Goal: Transaction & Acquisition: Purchase product/service

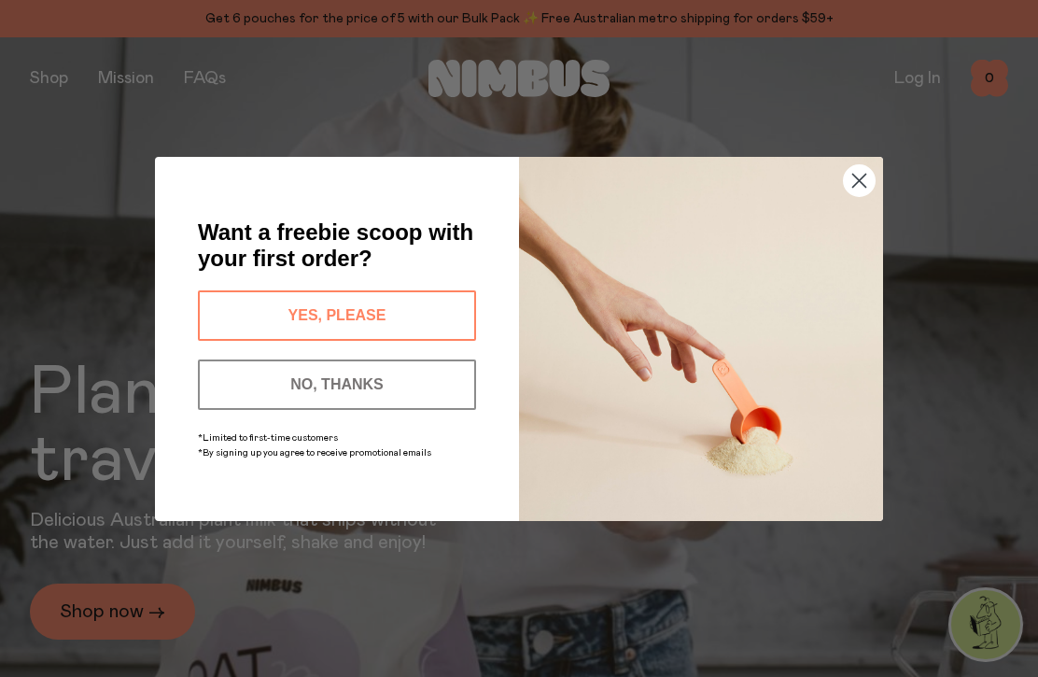
click at [414, 324] on button "YES, PLEASE" at bounding box center [337, 315] width 278 height 50
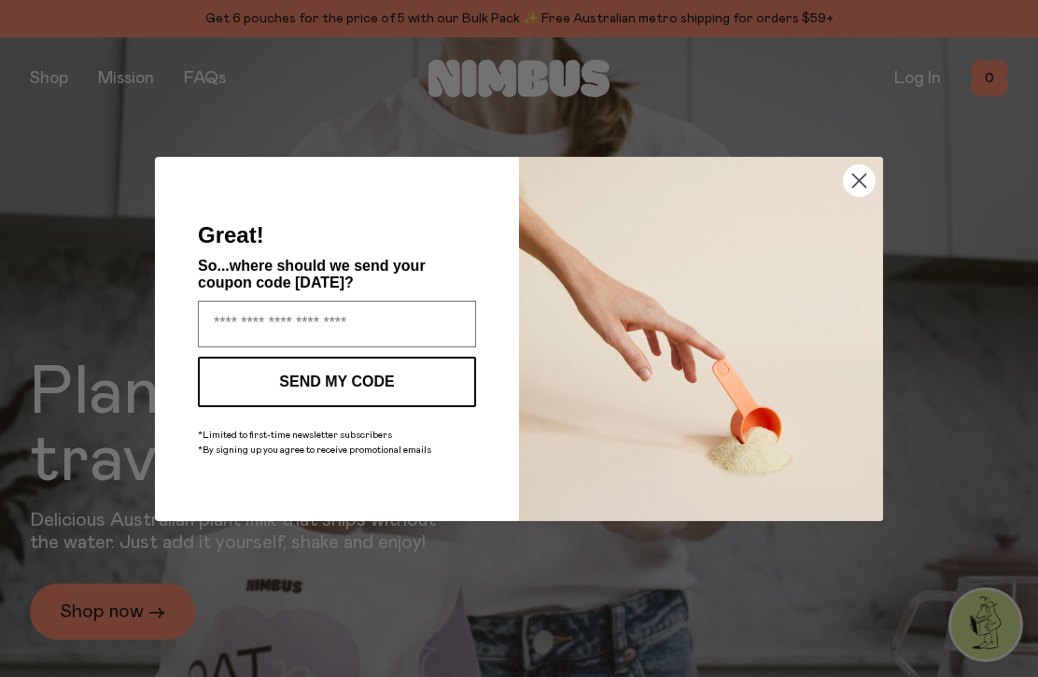
click at [372, 333] on input "Enter your email address" at bounding box center [337, 323] width 278 height 47
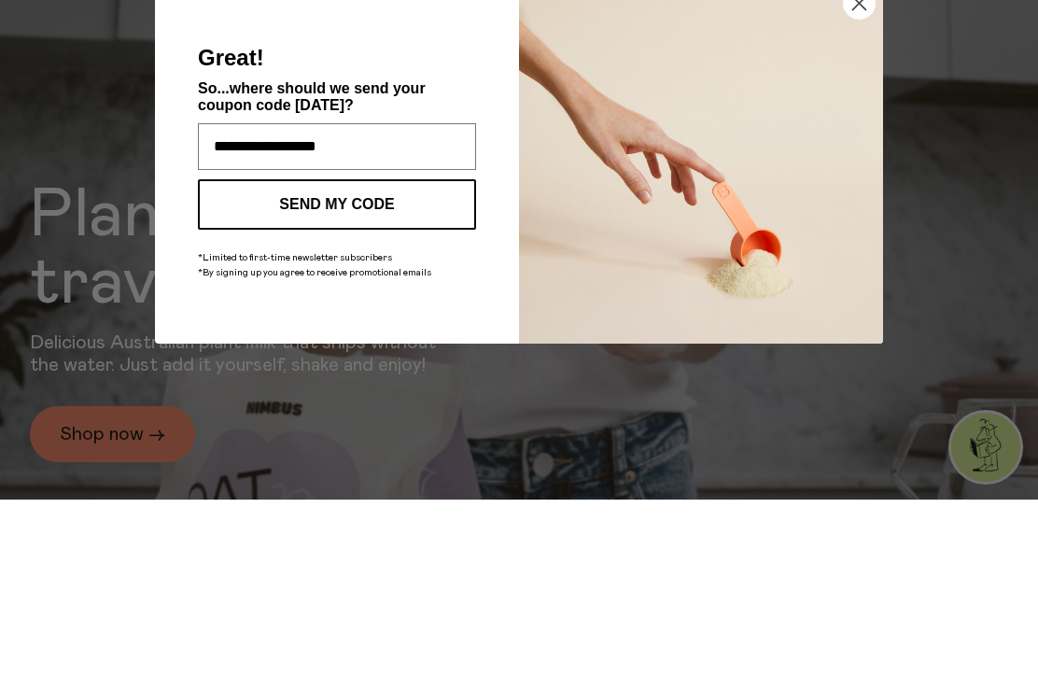
type input "**********"
click at [384, 356] on button "SEND MY CODE" at bounding box center [337, 381] width 278 height 50
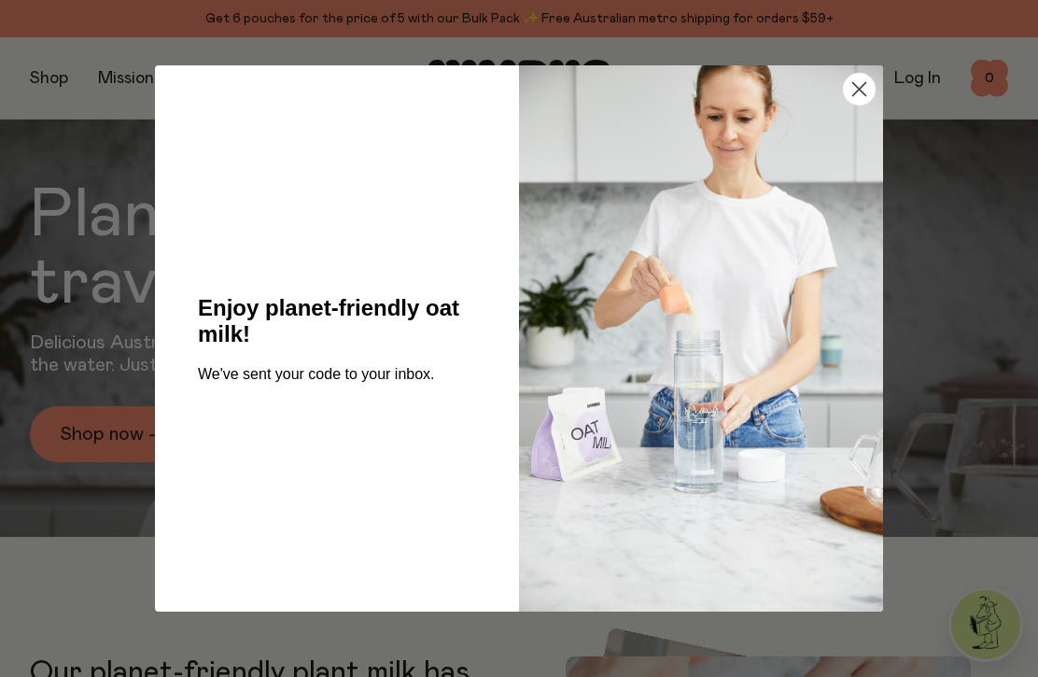
click at [859, 94] on circle "Close dialog" at bounding box center [859, 89] width 31 height 31
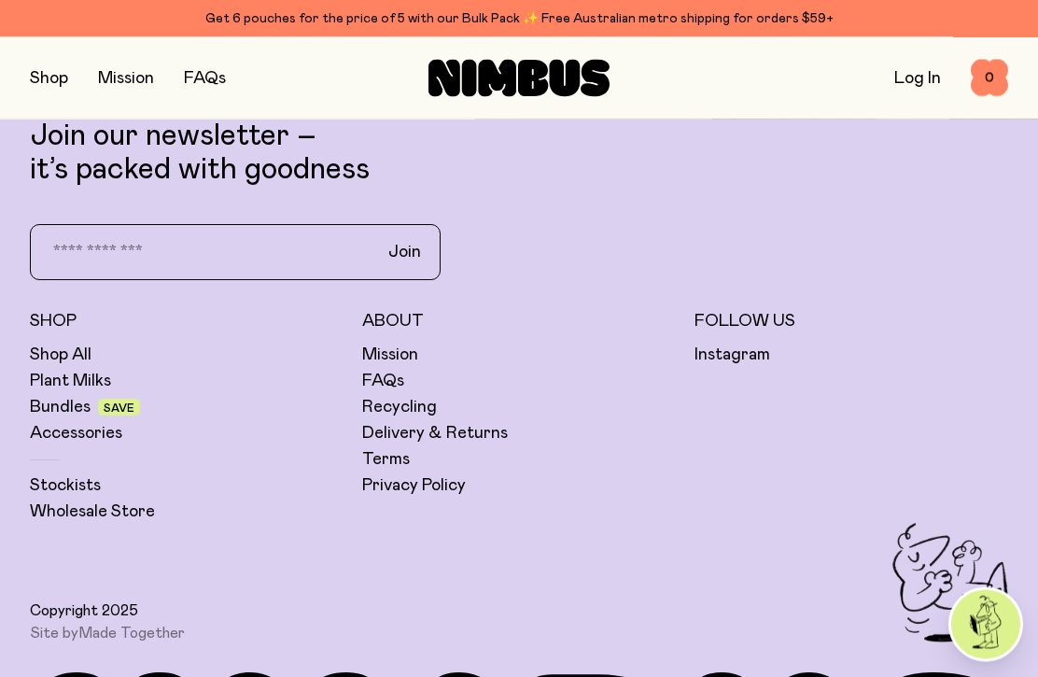
scroll to position [4872, 0]
click at [63, 418] on link "Bundles" at bounding box center [60, 407] width 61 height 22
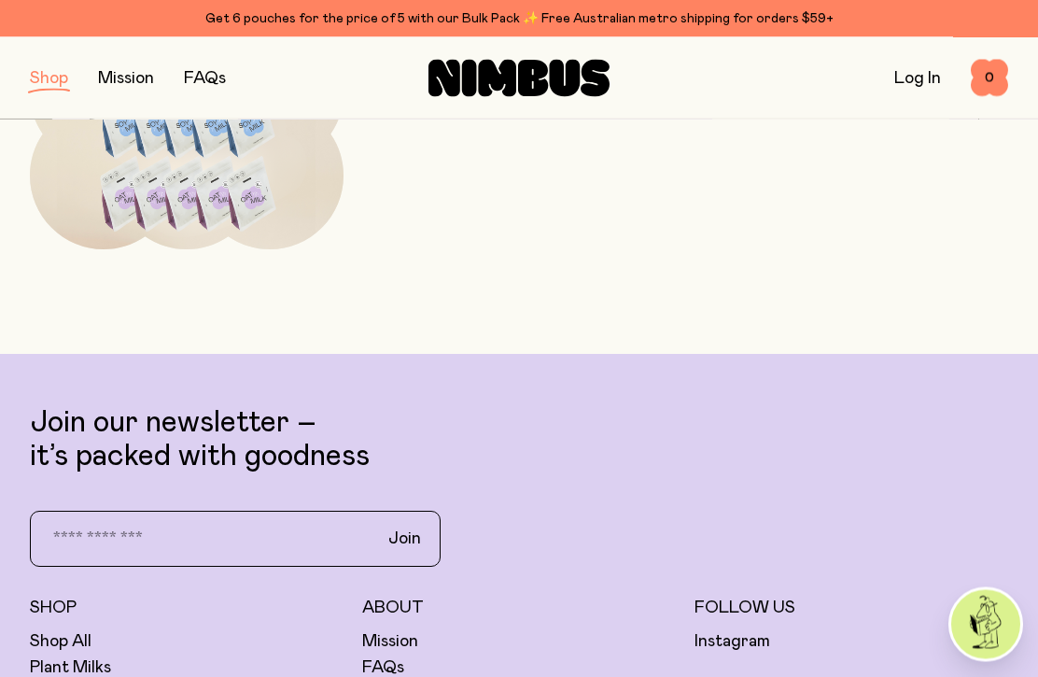
scroll to position [1192, 0]
click at [96, 538] on input "email" at bounding box center [199, 537] width 328 height 39
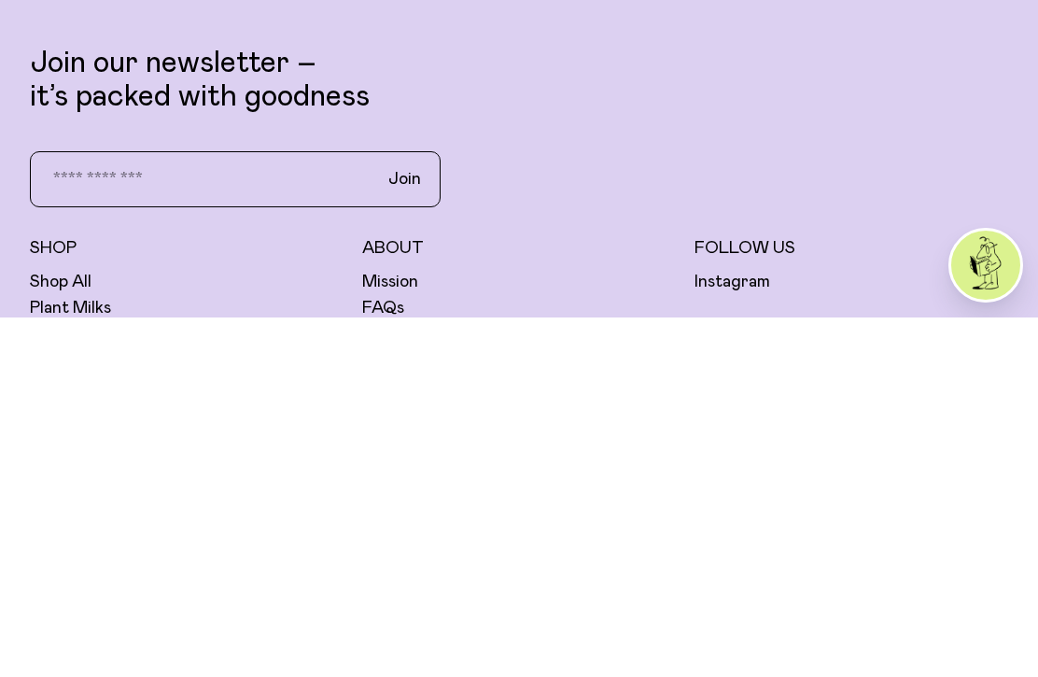
click at [932, 406] on div "Join our newsletter – it’s packed with goodness Join" at bounding box center [519, 486] width 978 height 160
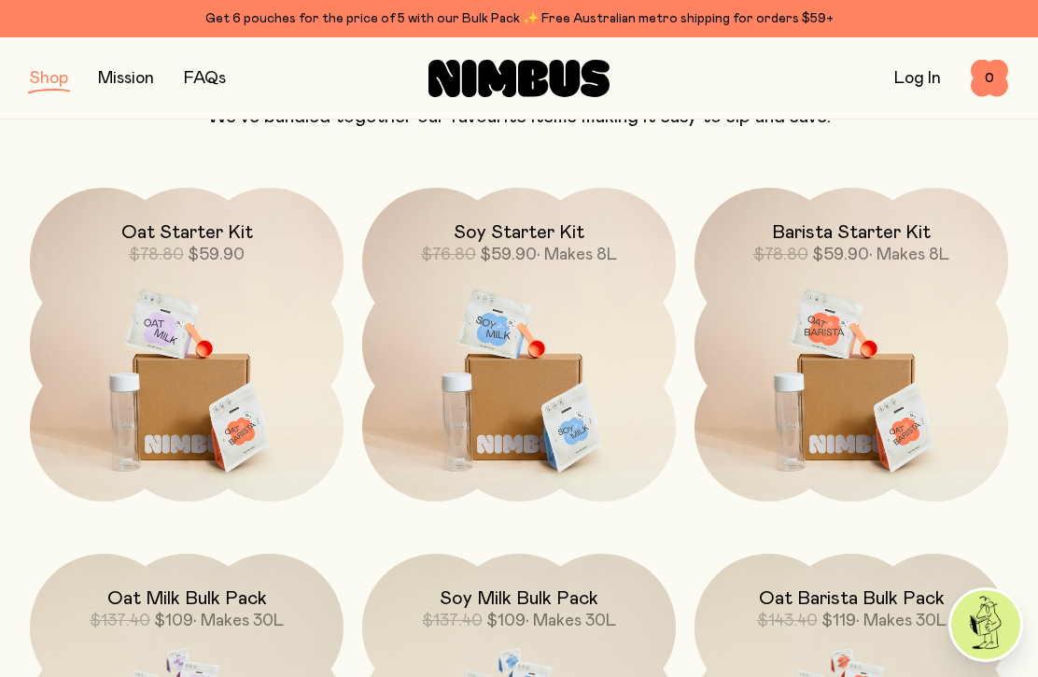
scroll to position [207, 0]
click at [881, 343] on img at bounding box center [851, 372] width 314 height 369
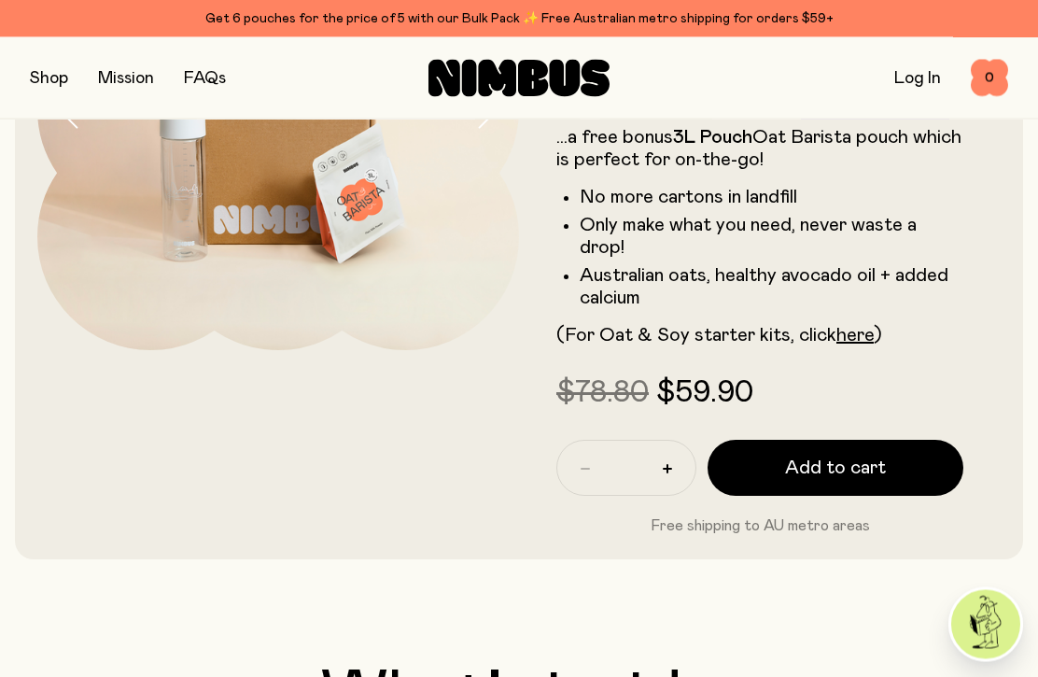
scroll to position [340, 0]
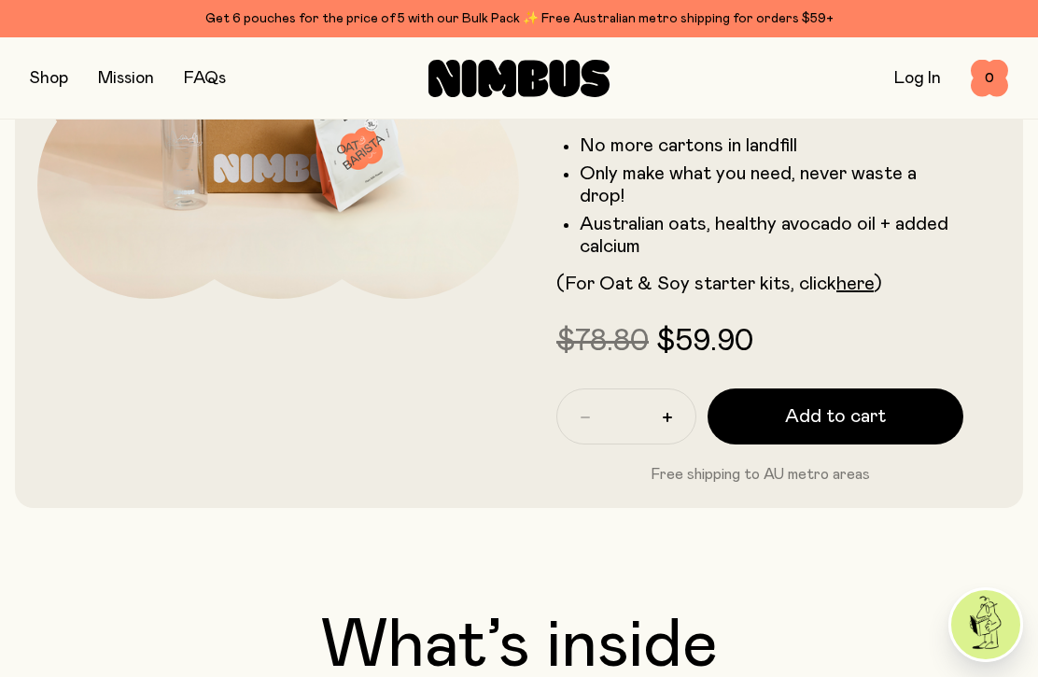
click at [872, 403] on span "Add to cart" at bounding box center [835, 416] width 101 height 26
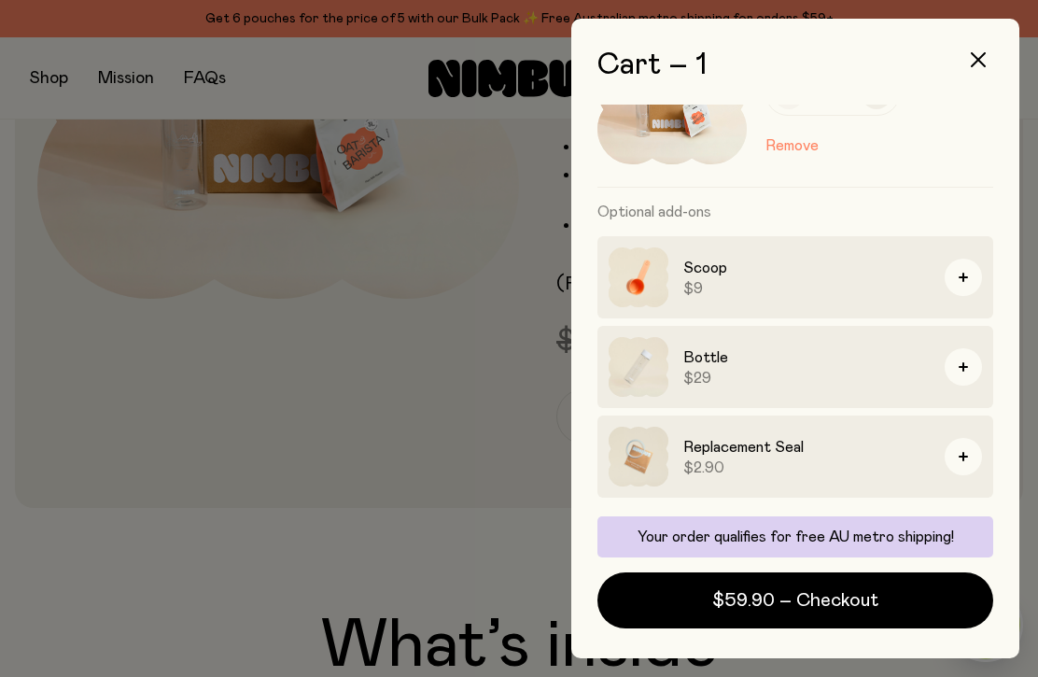
scroll to position [112, 0]
click at [144, 435] on div at bounding box center [519, 338] width 1038 height 677
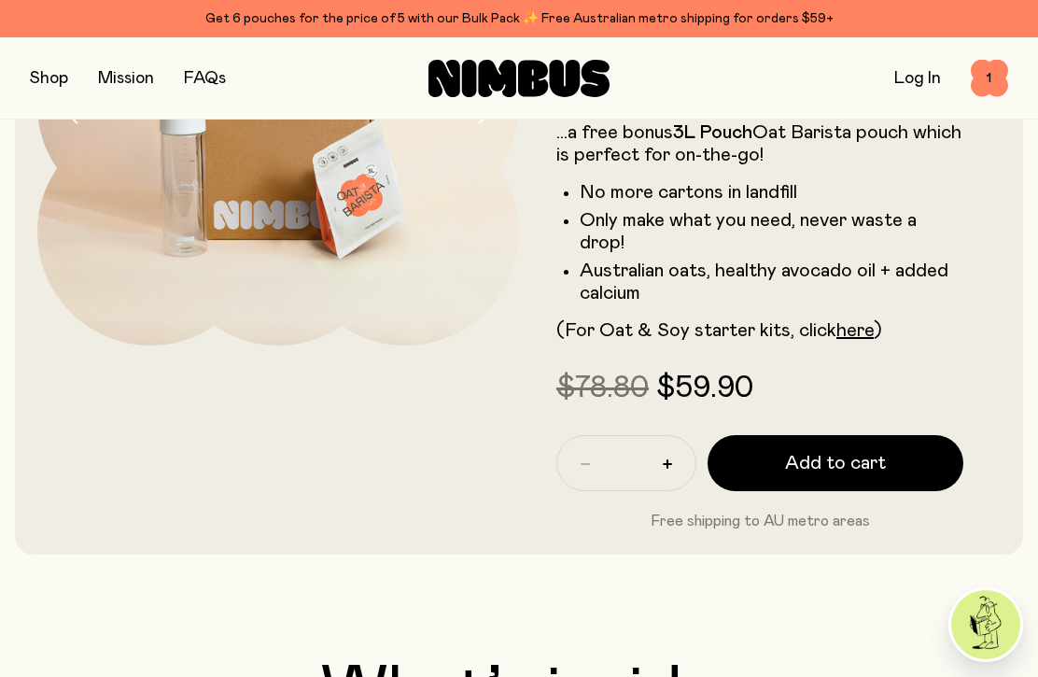
scroll to position [285, 0]
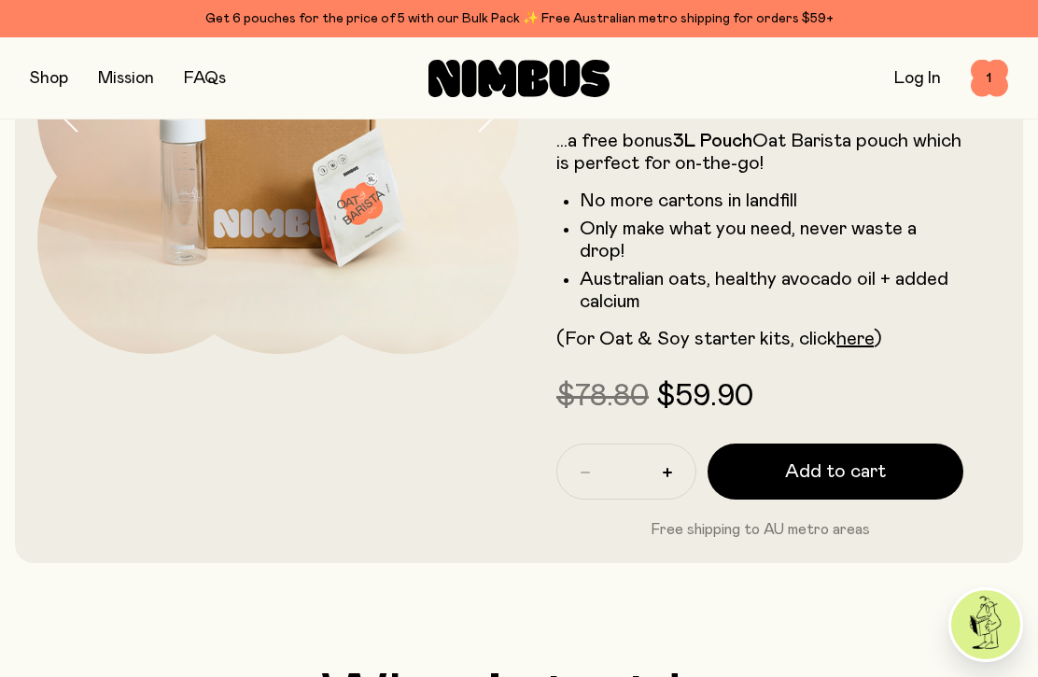
click at [917, 81] on link "Log In" at bounding box center [917, 78] width 47 height 17
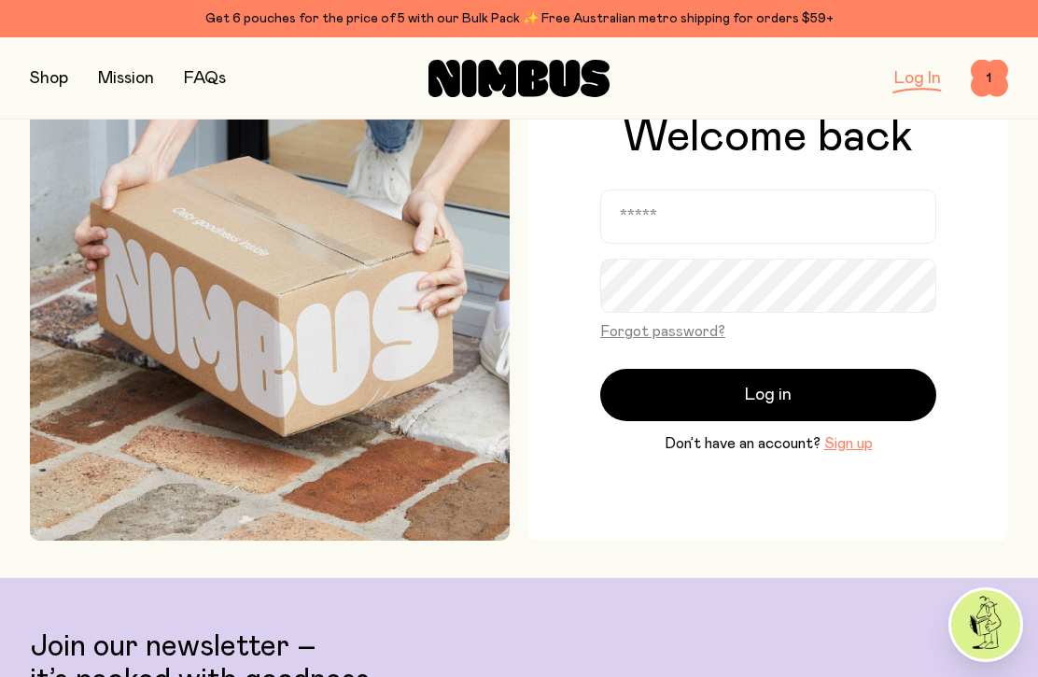
scroll to position [107, 0]
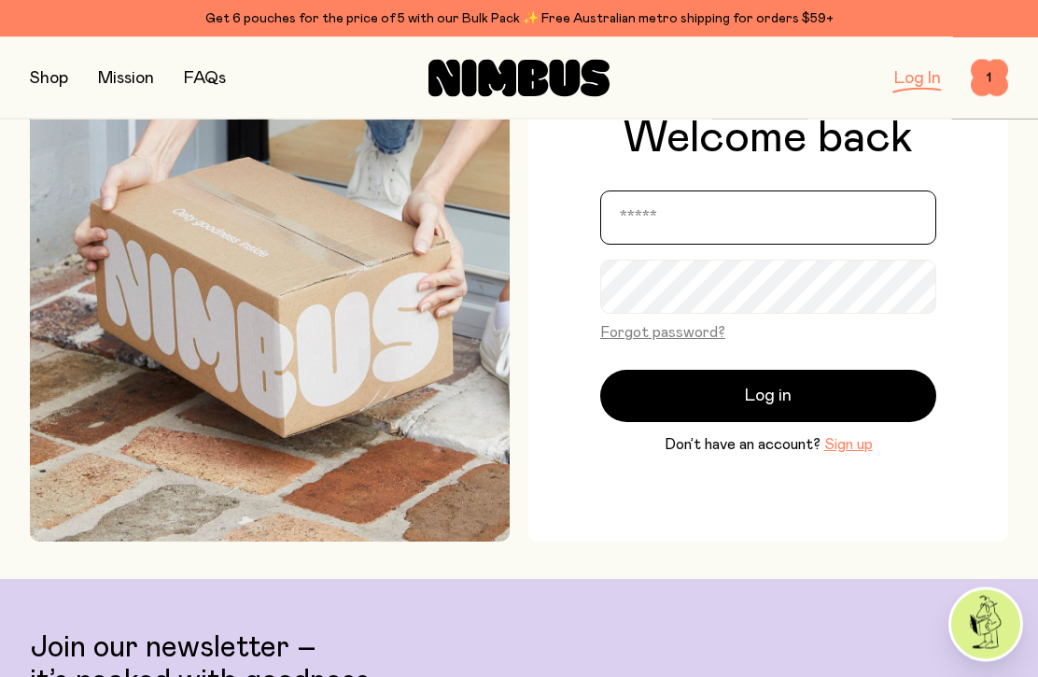
click at [723, 245] on input "email" at bounding box center [768, 218] width 336 height 54
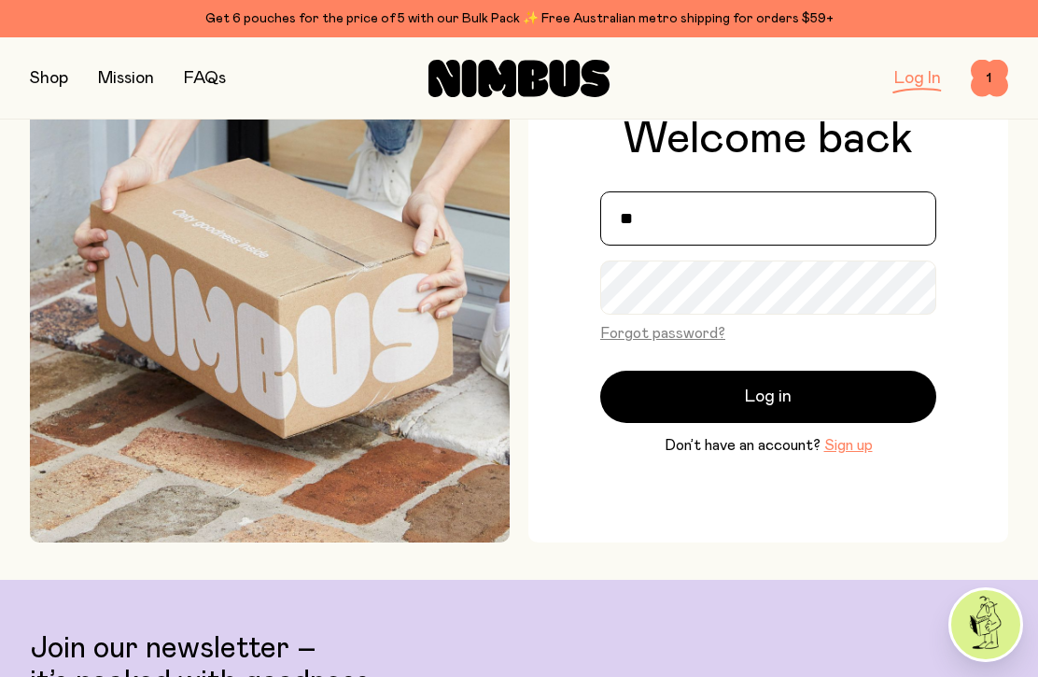
type input "*"
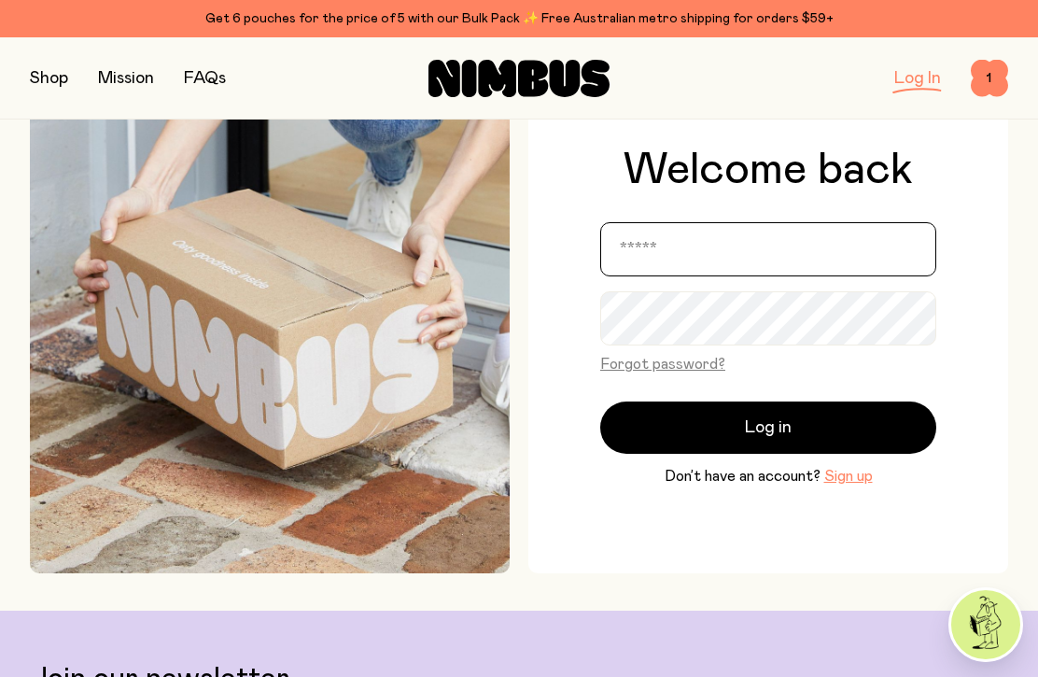
scroll to position [75, 0]
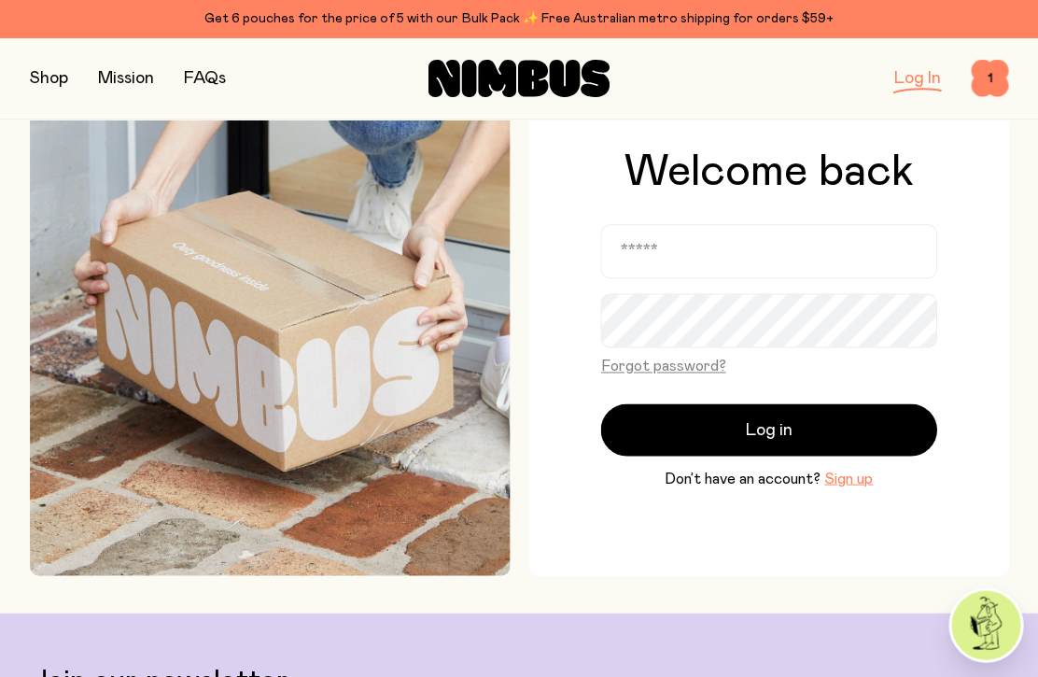
click at [68, 271] on img at bounding box center [270, 318] width 480 height 511
click at [857, 489] on button "Sign up" at bounding box center [848, 478] width 49 height 22
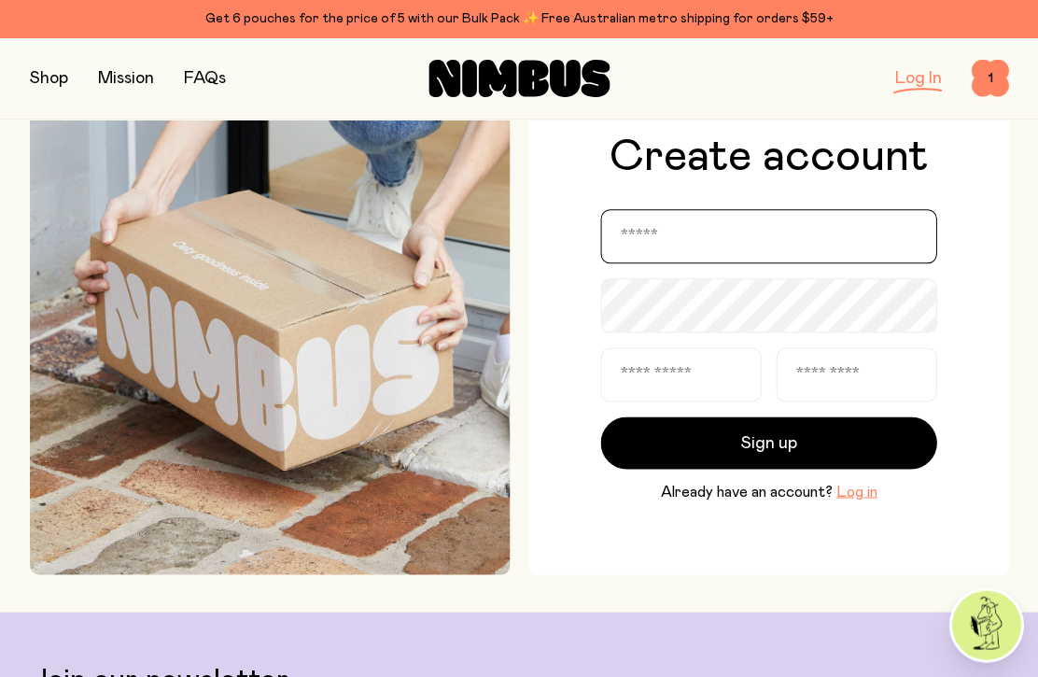
click at [760, 263] on input "email" at bounding box center [768, 236] width 336 height 54
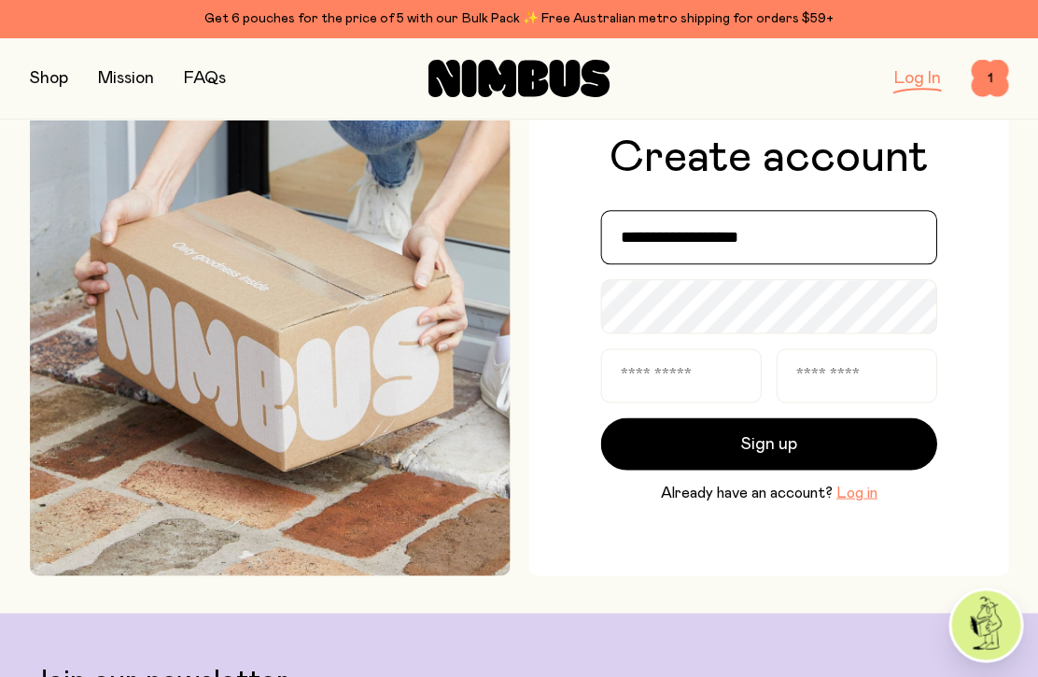
type input "**********"
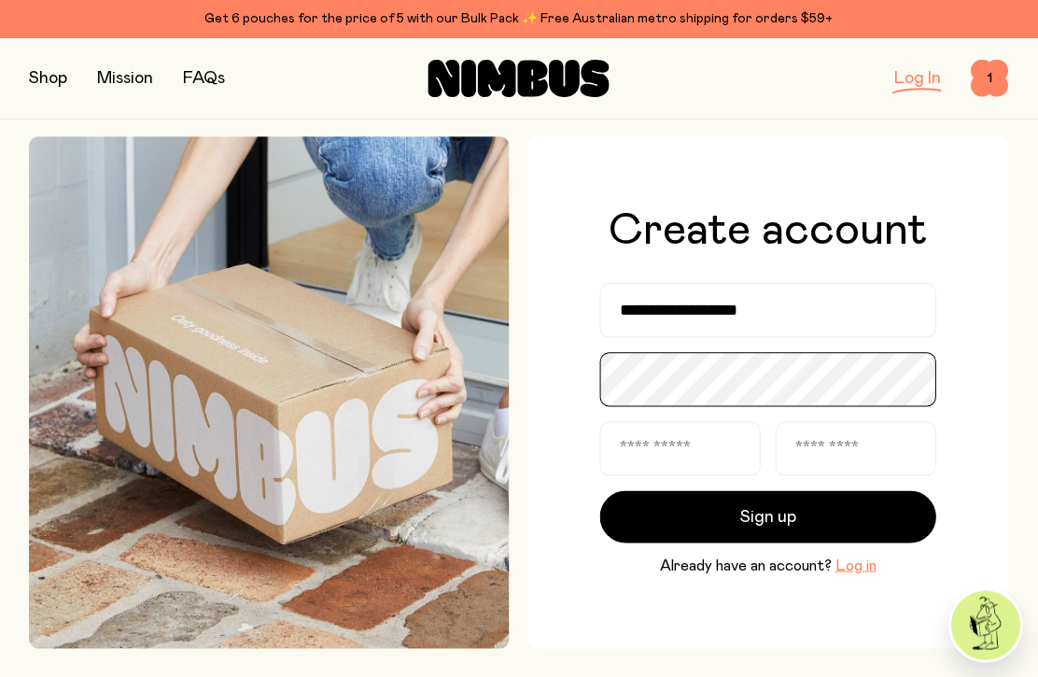
scroll to position [0, 0]
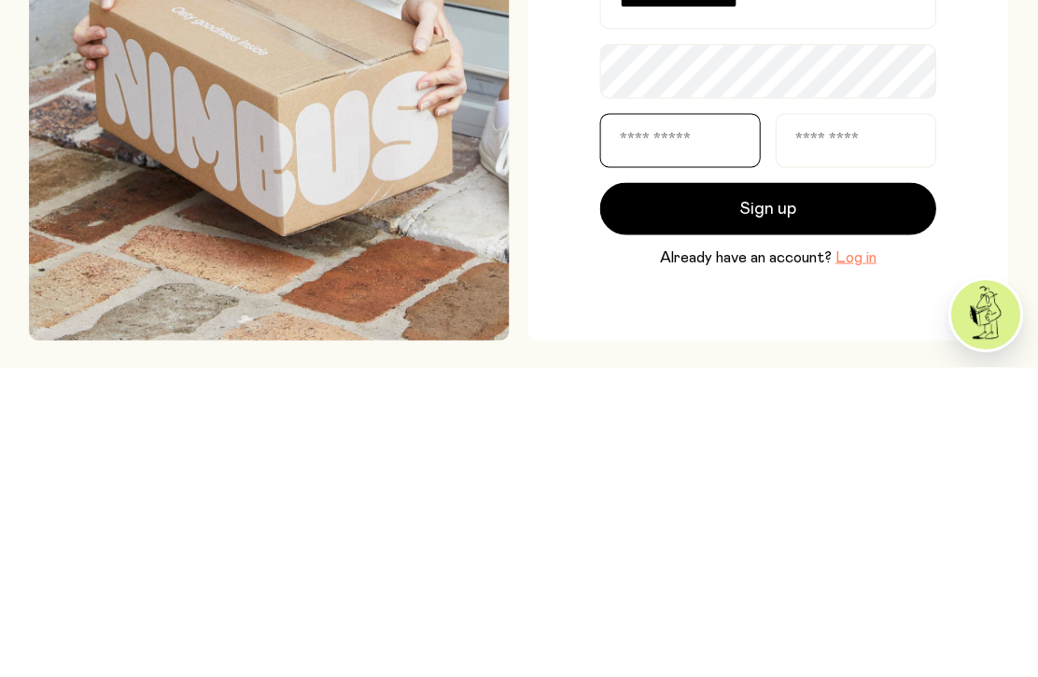
click at [659, 423] on input "text" at bounding box center [680, 450] width 160 height 54
type input "***"
click at [862, 423] on input "text" at bounding box center [855, 450] width 160 height 54
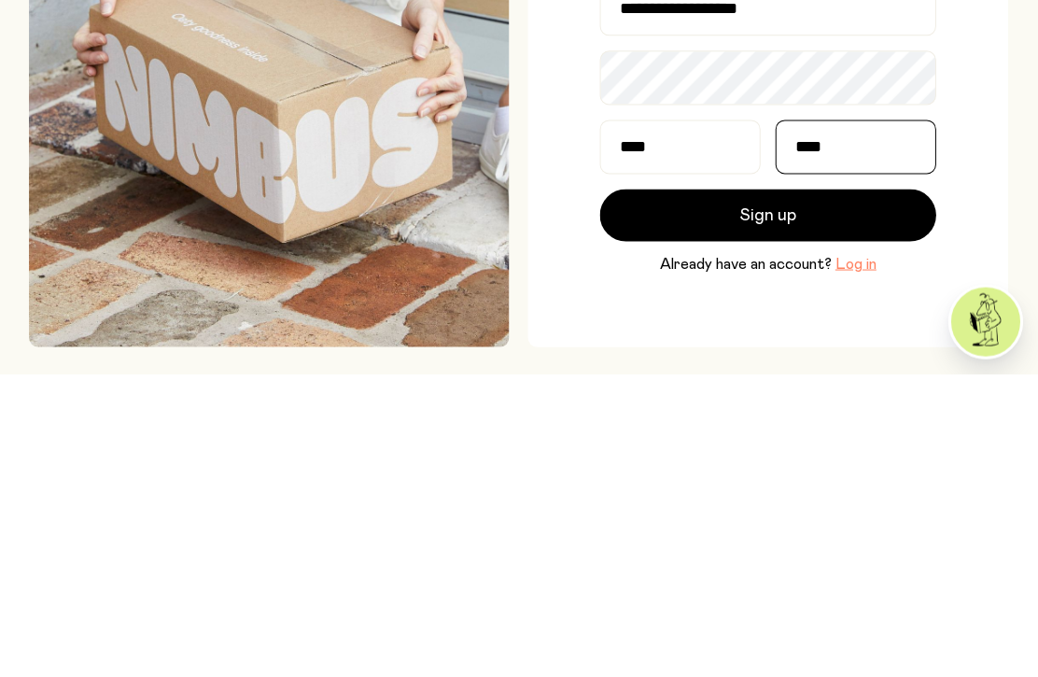
type input "***"
click at [771, 505] on span "Sign up" at bounding box center [768, 518] width 56 height 26
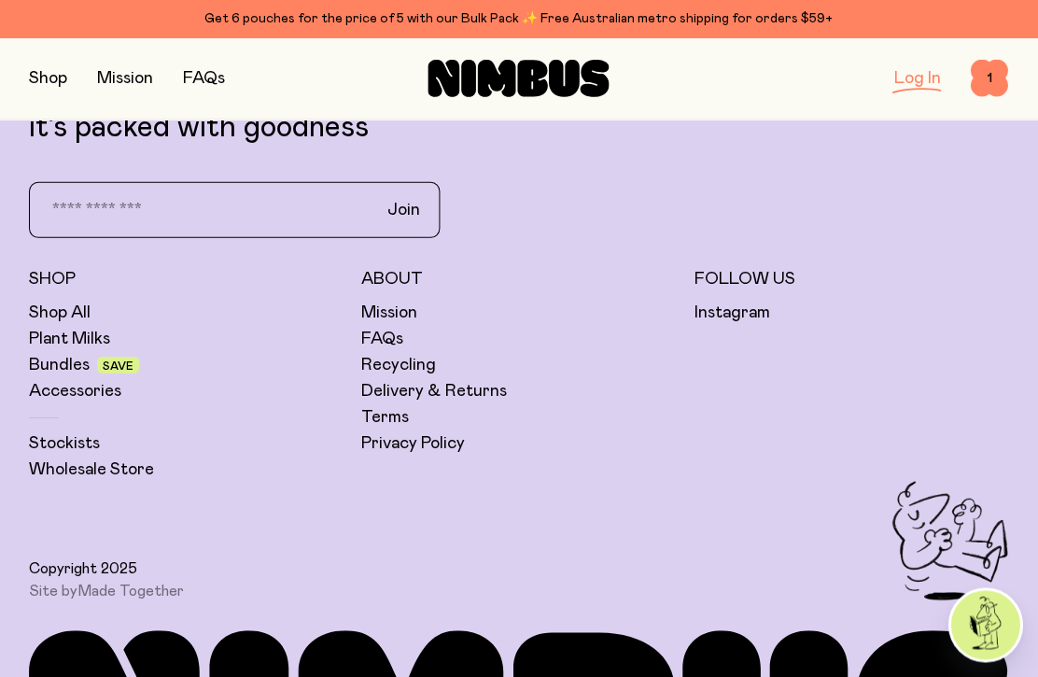
scroll to position [665, 0]
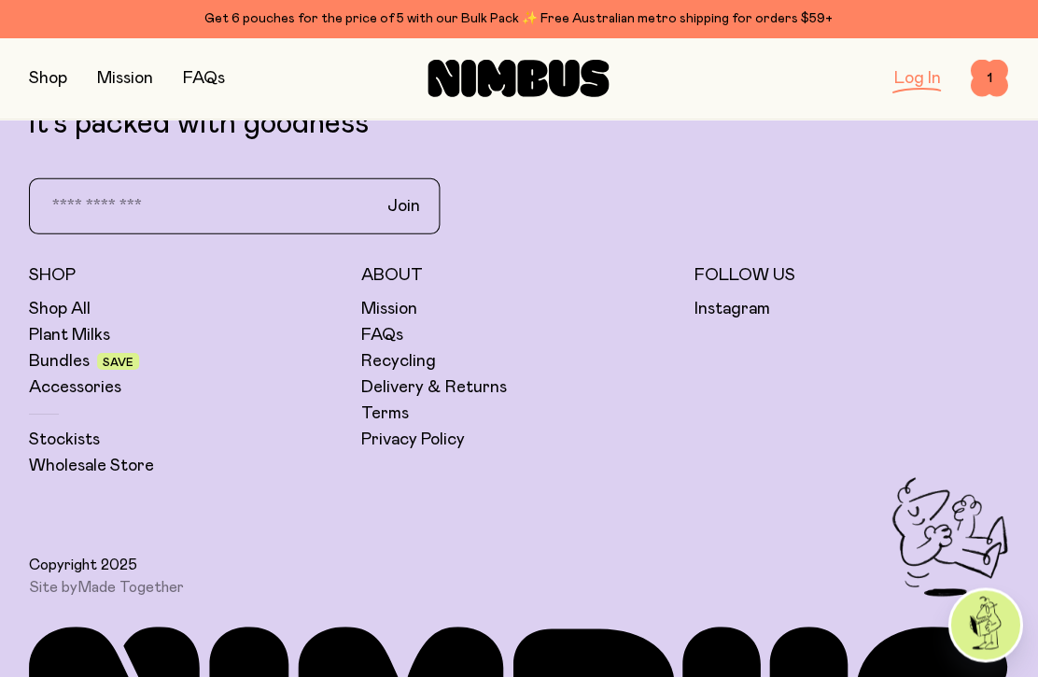
click at [52, 286] on h5 "Shop" at bounding box center [187, 275] width 314 height 22
click at [43, 371] on link "Bundles" at bounding box center [60, 360] width 61 height 22
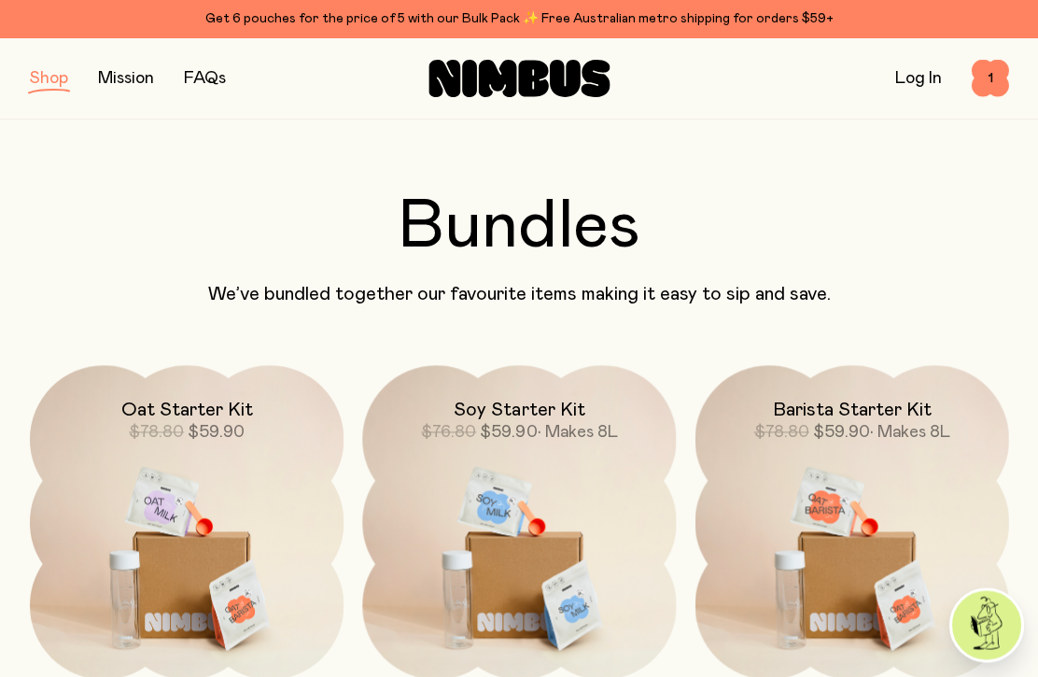
scroll to position [32, 0]
